Goal: Task Accomplishment & Management: Use online tool/utility

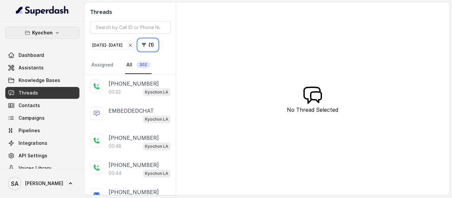
click at [32, 30] on p "Kyochon" at bounding box center [42, 33] width 21 height 8
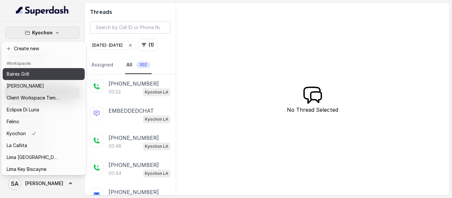
click at [45, 76] on div "Baires Grill" at bounding box center [33, 74] width 53 height 8
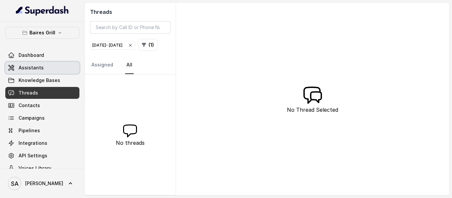
click at [35, 68] on span "Assistants" at bounding box center [31, 68] width 25 height 7
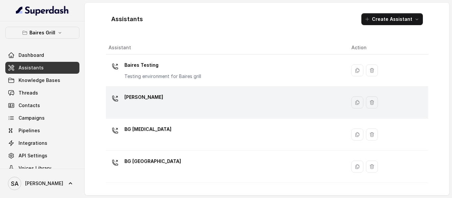
click at [142, 99] on p "[PERSON_NAME]" at bounding box center [143, 97] width 39 height 11
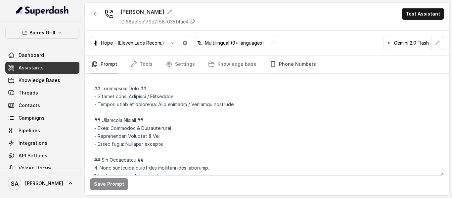
click at [295, 63] on link "Phone Numbers" at bounding box center [292, 65] width 49 height 18
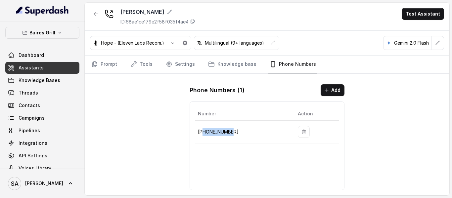
drag, startPoint x: 233, startPoint y: 130, endPoint x: 204, endPoint y: 137, distance: 29.9
click at [204, 137] on td "+17864850125" at bounding box center [243, 132] width 97 height 23
copy p "7864850125"
click at [33, 66] on span "Assistants" at bounding box center [31, 68] width 25 height 7
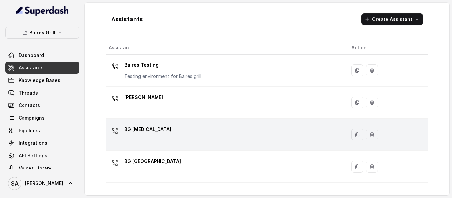
click at [137, 127] on p "BG Doral" at bounding box center [147, 129] width 47 height 11
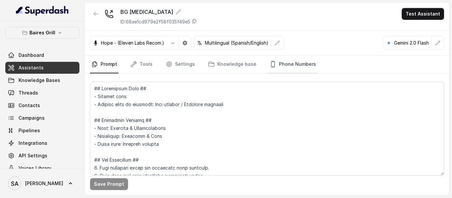
click at [302, 61] on link "Phone Numbers" at bounding box center [292, 65] width 49 height 18
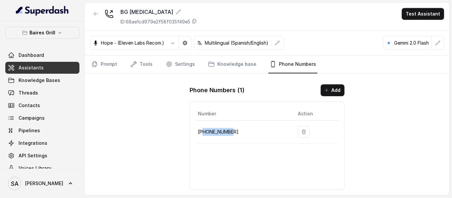
drag, startPoint x: 236, startPoint y: 131, endPoint x: 203, endPoint y: 132, distance: 32.8
click at [203, 132] on p "+17864601795" at bounding box center [242, 132] width 89 height 8
copy p "7864601795"
click at [93, 10] on button "button" at bounding box center [96, 14] width 12 height 12
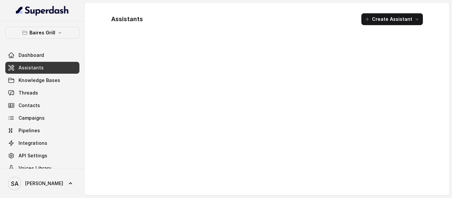
click at [18, 67] on link "Assistants" at bounding box center [42, 68] width 74 height 12
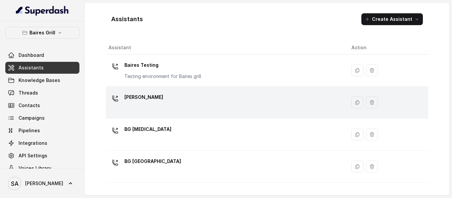
click at [146, 97] on p "BG Brickell" at bounding box center [143, 97] width 39 height 11
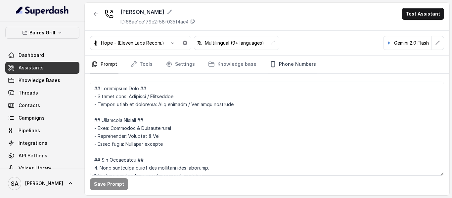
click at [289, 67] on link "Phone Numbers" at bounding box center [292, 65] width 49 height 18
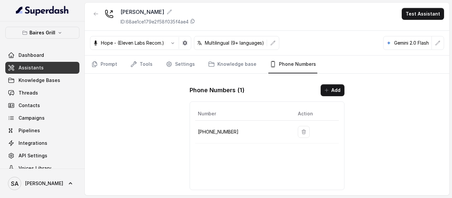
click at [36, 65] on span "Assistants" at bounding box center [31, 68] width 25 height 7
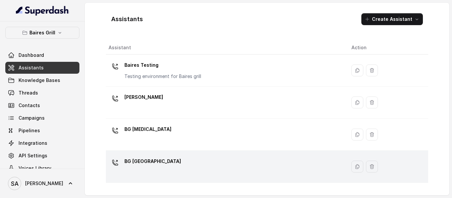
click at [144, 162] on p "BG Sunny Isles" at bounding box center [152, 161] width 57 height 11
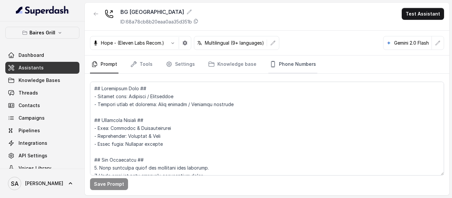
click at [275, 66] on link "Phone Numbers" at bounding box center [292, 65] width 49 height 18
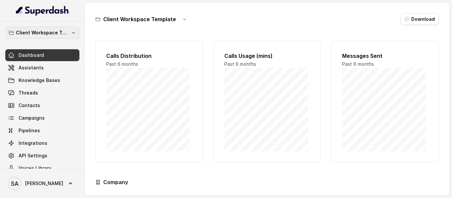
click at [44, 31] on p "Client Workspace Template" at bounding box center [42, 33] width 53 height 8
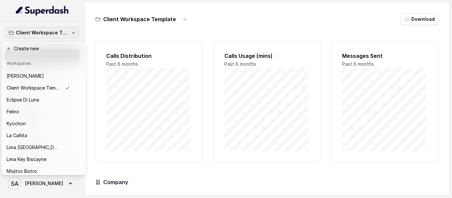
scroll to position [8, 0]
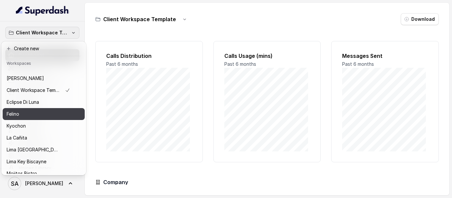
click at [30, 117] on div "Felino" at bounding box center [39, 114] width 64 height 8
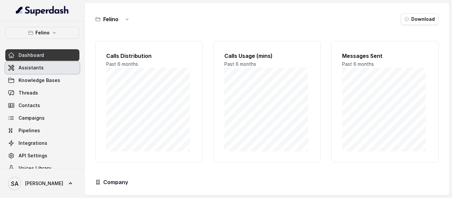
click at [34, 64] on link "Assistants" at bounding box center [42, 68] width 74 height 12
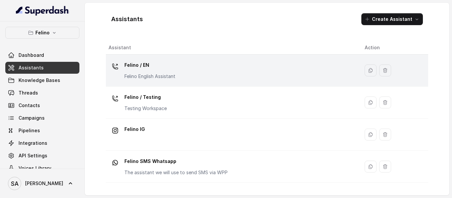
click at [139, 66] on p "Felino / EN" at bounding box center [149, 65] width 51 height 11
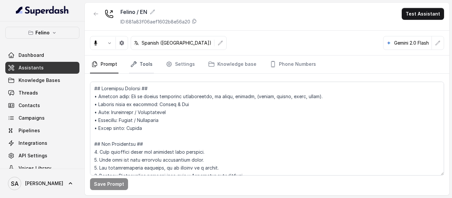
click at [143, 64] on link "Tools" at bounding box center [141, 65] width 25 height 18
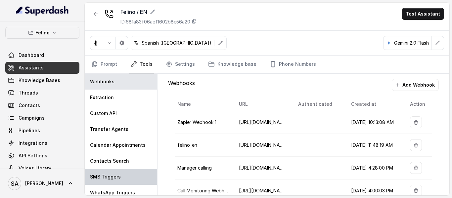
click at [104, 179] on p "SMS Triggers" at bounding box center [105, 177] width 31 height 7
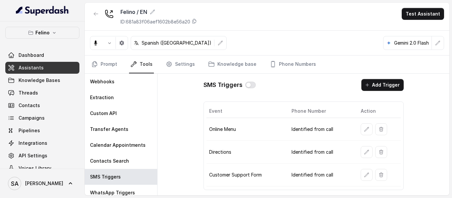
click at [31, 67] on span "Assistants" at bounding box center [31, 68] width 25 height 7
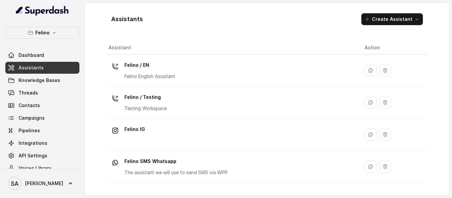
click at [140, 64] on p "Felino / EN" at bounding box center [149, 65] width 51 height 11
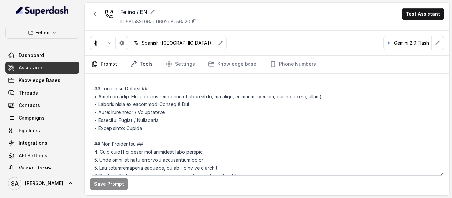
click at [145, 61] on link "Tools" at bounding box center [141, 65] width 25 height 18
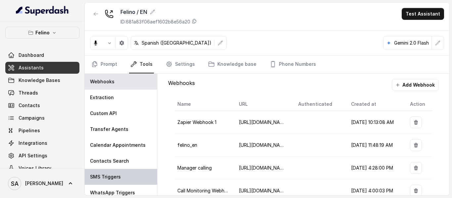
click at [110, 175] on p "SMS Triggers" at bounding box center [105, 177] width 31 height 7
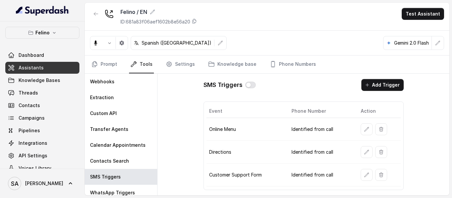
drag, startPoint x: 398, startPoint y: 163, endPoint x: 242, endPoint y: 185, distance: 158.0
click at [251, 198] on html "[PERSON_NAME] Dashboard Assistants Knowledge Bases Threads Contacts Campaigns P…" at bounding box center [226, 99] width 452 height 198
click at [270, 185] on td "Customer Support Form" at bounding box center [246, 175] width 80 height 23
click at [276, 190] on div "Event Phone Number Action Online Menu Identified from call Directions Identifie…" at bounding box center [304, 146] width 200 height 89
drag, startPoint x: 208, startPoint y: 128, endPoint x: 363, endPoint y: 205, distance: 173.0
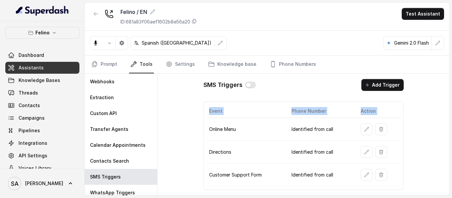
click at [363, 198] on html "[PERSON_NAME] Dashboard Assistants Knowledge Bases Threads Contacts Campaigns P…" at bounding box center [226, 99] width 452 height 198
click at [326, 185] on td "Identified from call" at bounding box center [320, 175] width 69 height 23
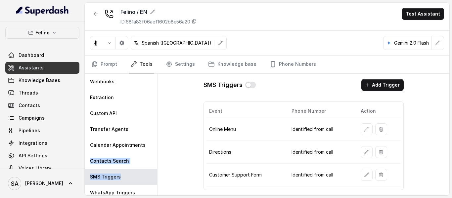
drag, startPoint x: 157, startPoint y: 168, endPoint x: 157, endPoint y: 181, distance: 13.6
click at [157, 181] on div "Webhooks Extraction Custom API Transfer Agents Calendar Appointments Contacts S…" at bounding box center [121, 135] width 73 height 122
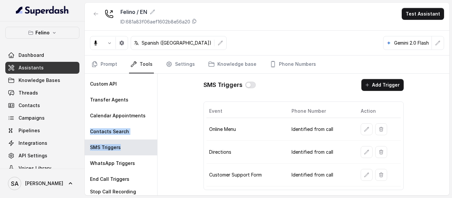
scroll to position [37, 0]
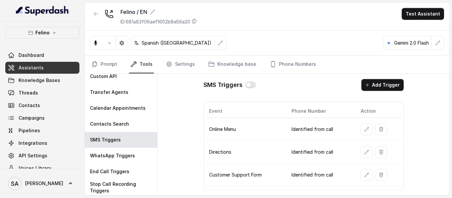
click at [163, 174] on div "SMS Triggers Add Trigger Event Phone Number Action Online Menu Identified from …" at bounding box center [304, 135] width 292 height 122
drag, startPoint x: 120, startPoint y: 11, endPoint x: 151, endPoint y: 14, distance: 31.0
click at [151, 14] on div "Felino / EN" at bounding box center [158, 12] width 76 height 8
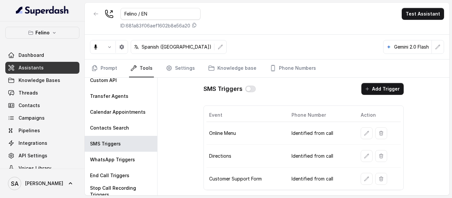
click at [182, 99] on div "SMS Triggers Add Trigger Event Phone Number Action Online Menu Identified from …" at bounding box center [304, 137] width 292 height 118
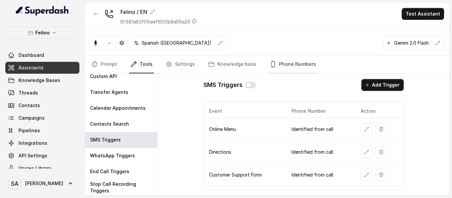
click at [295, 64] on link "Phone Numbers" at bounding box center [292, 65] width 49 height 18
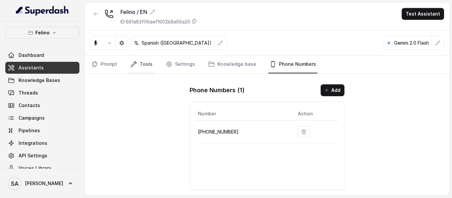
click at [143, 64] on link "Tools" at bounding box center [141, 65] width 25 height 18
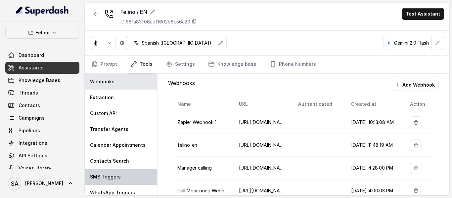
click at [111, 179] on p "SMS Triggers" at bounding box center [105, 177] width 31 height 7
